Goal: Task Accomplishment & Management: Use online tool/utility

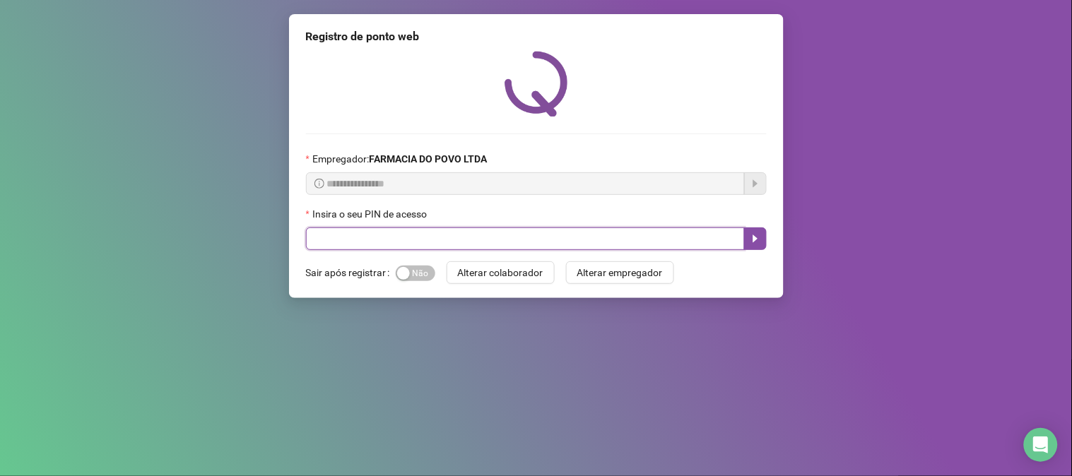
click at [461, 245] on input "text" at bounding box center [525, 239] width 439 height 23
type input "**"
click at [748, 236] on button "button" at bounding box center [755, 239] width 23 height 23
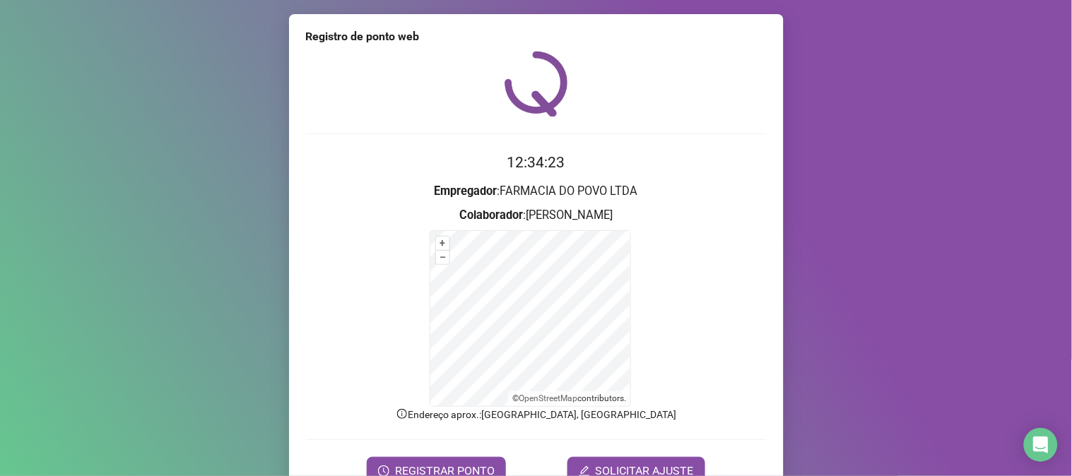
scroll to position [71, 0]
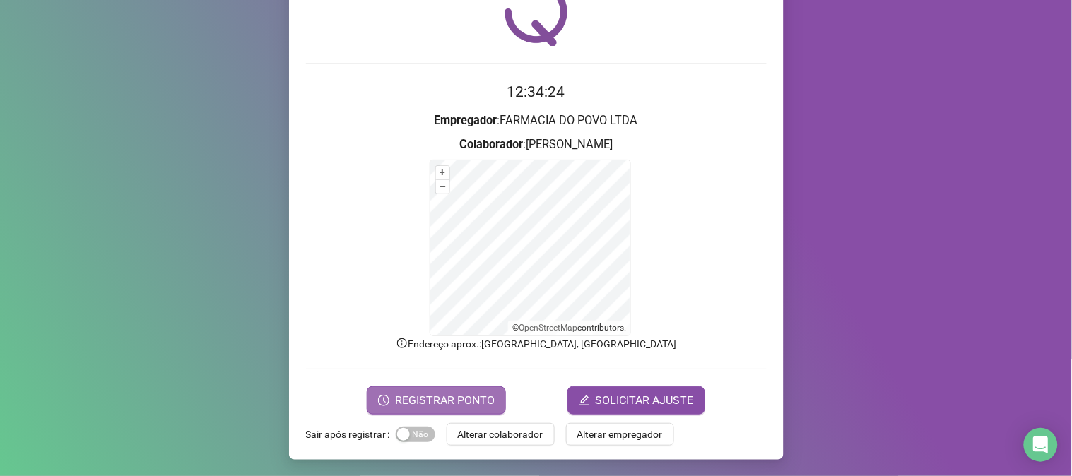
click at [419, 400] on span "REGISTRAR PONTO" at bounding box center [445, 400] width 100 height 17
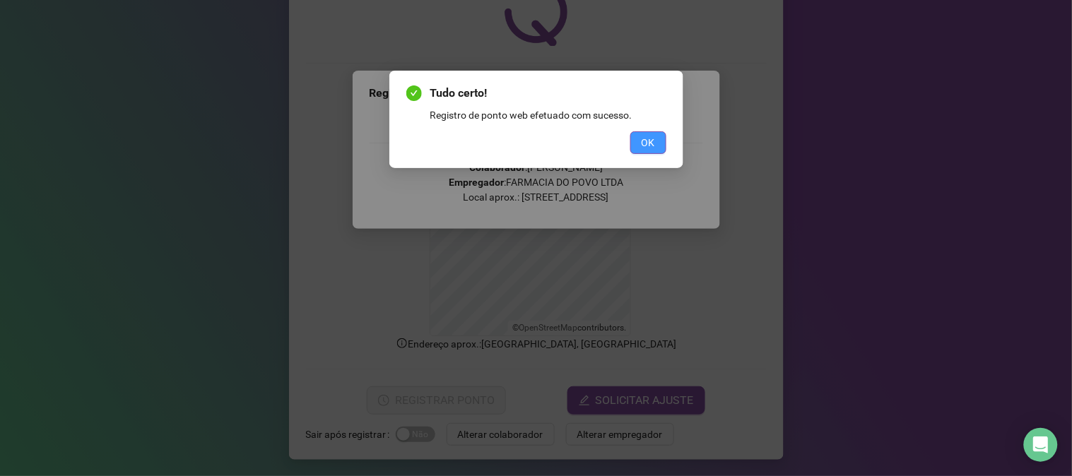
click at [640, 139] on button "OK" at bounding box center [649, 142] width 36 height 23
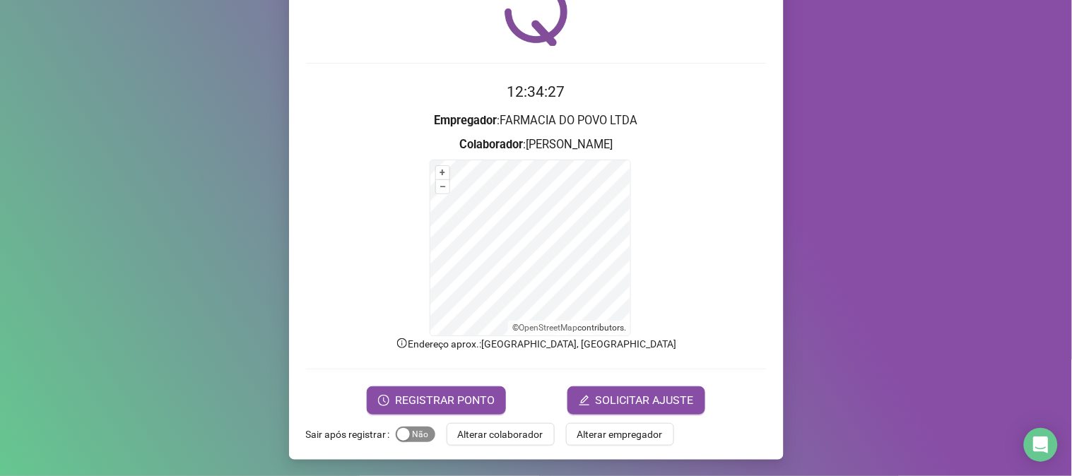
click at [420, 434] on span "Sim Não" at bounding box center [416, 435] width 40 height 16
click at [488, 431] on span "Alterar colaborador" at bounding box center [501, 435] width 86 height 16
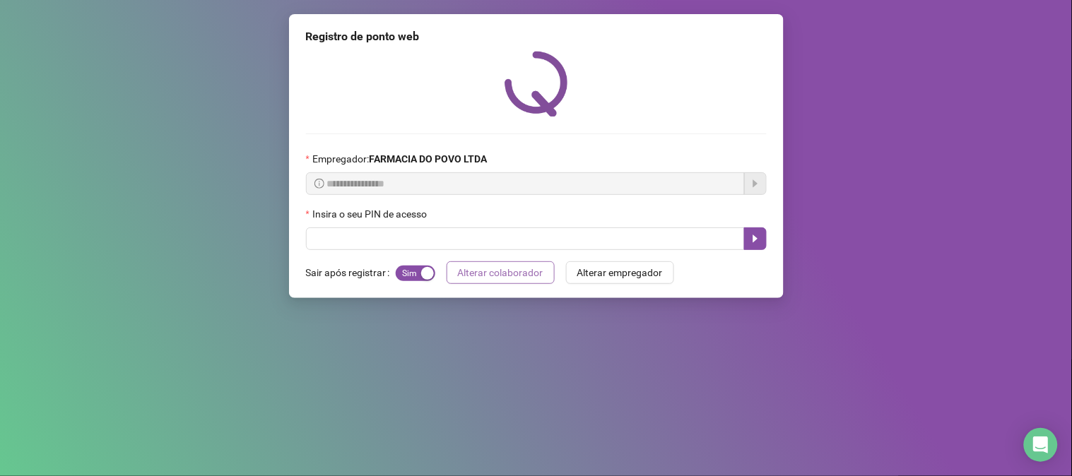
scroll to position [0, 0]
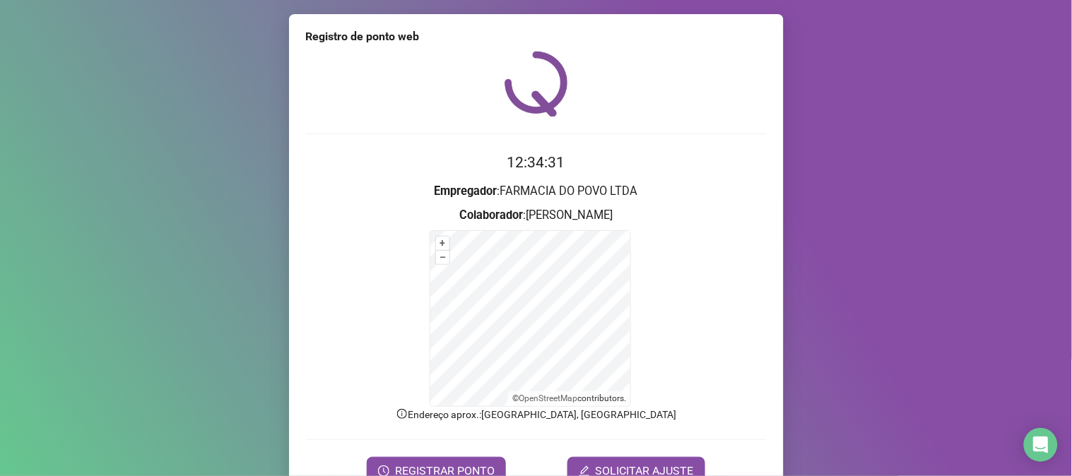
scroll to position [71, 0]
